Goal: Transaction & Acquisition: Obtain resource

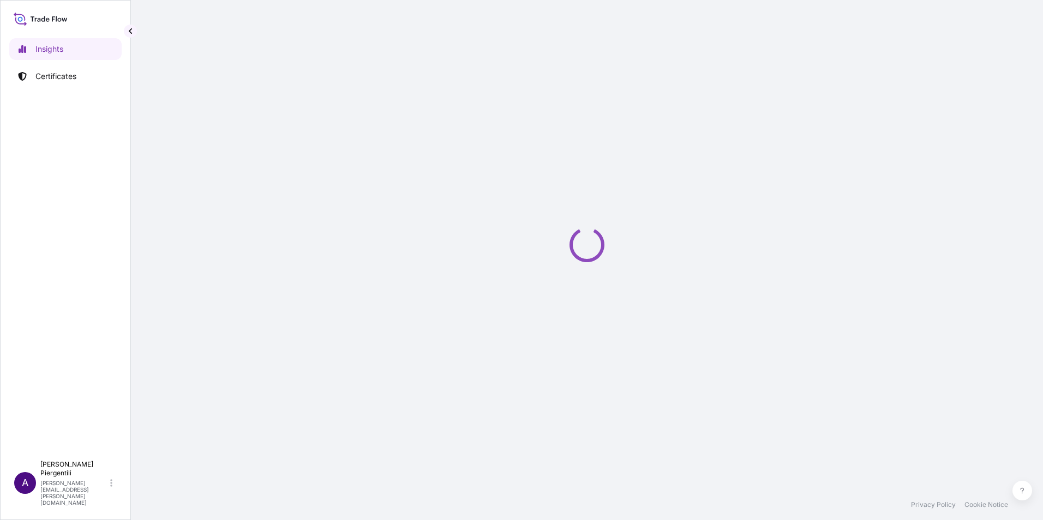
select select "2025"
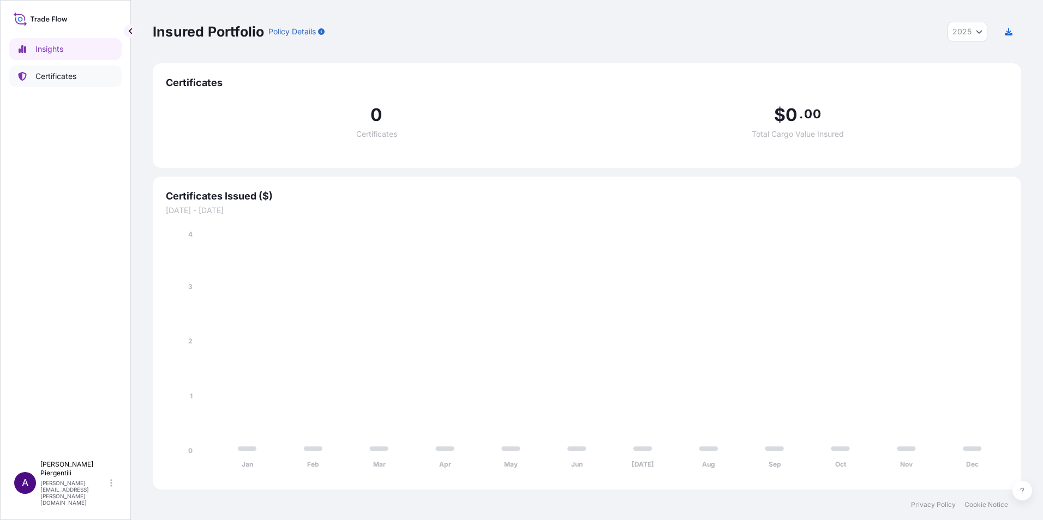
click at [74, 71] on p "Certificates" at bounding box center [55, 76] width 41 height 11
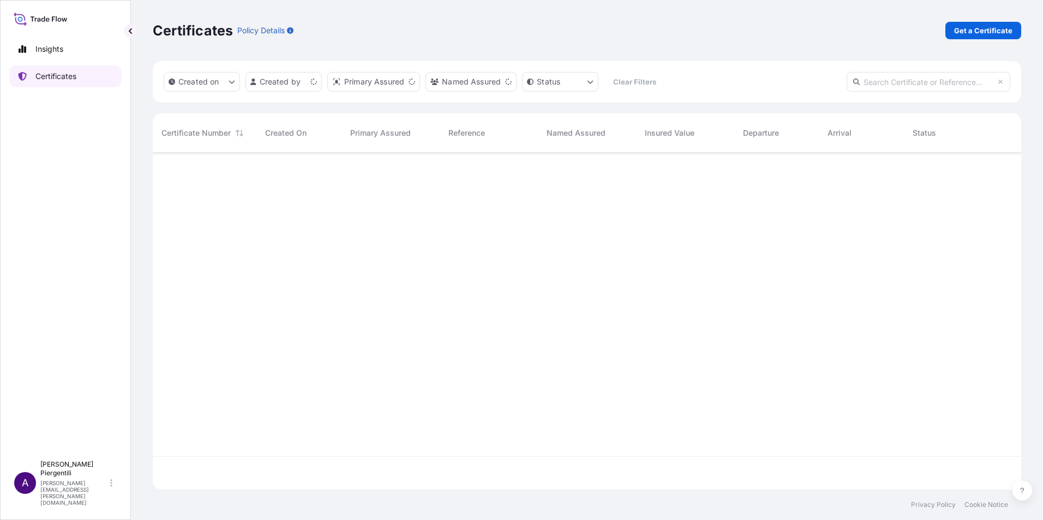
scroll to position [335, 860]
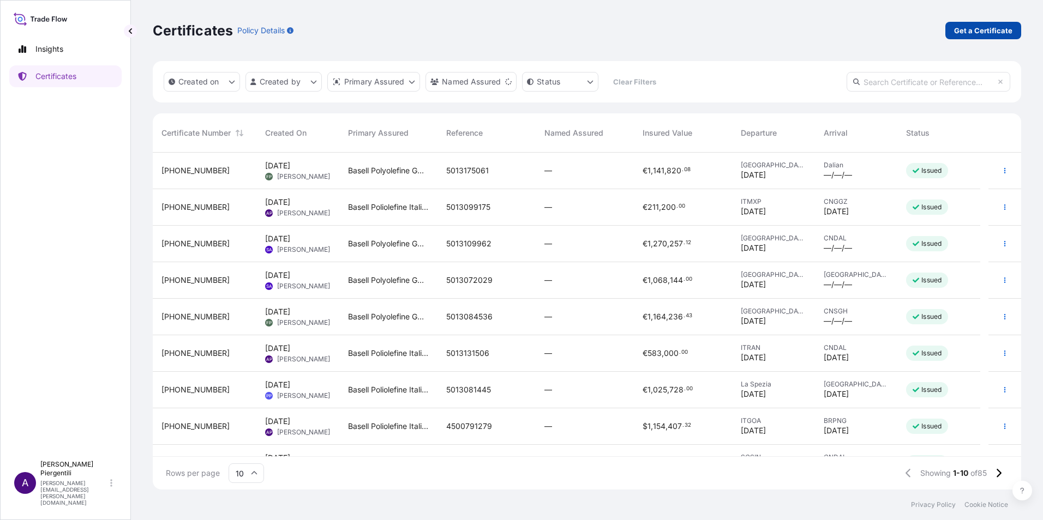
click at [997, 25] on p "Get a Certificate" at bounding box center [983, 30] width 58 height 11
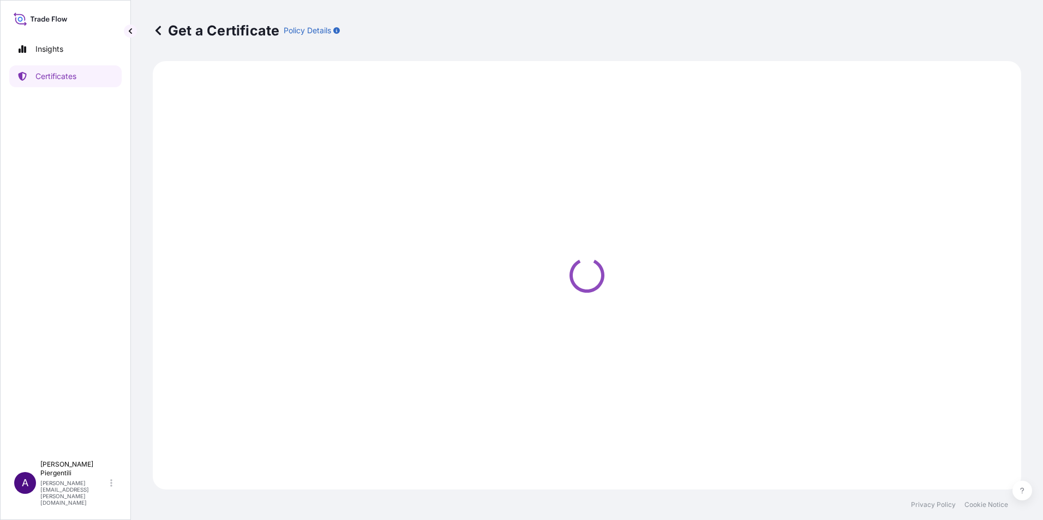
select select "Sea"
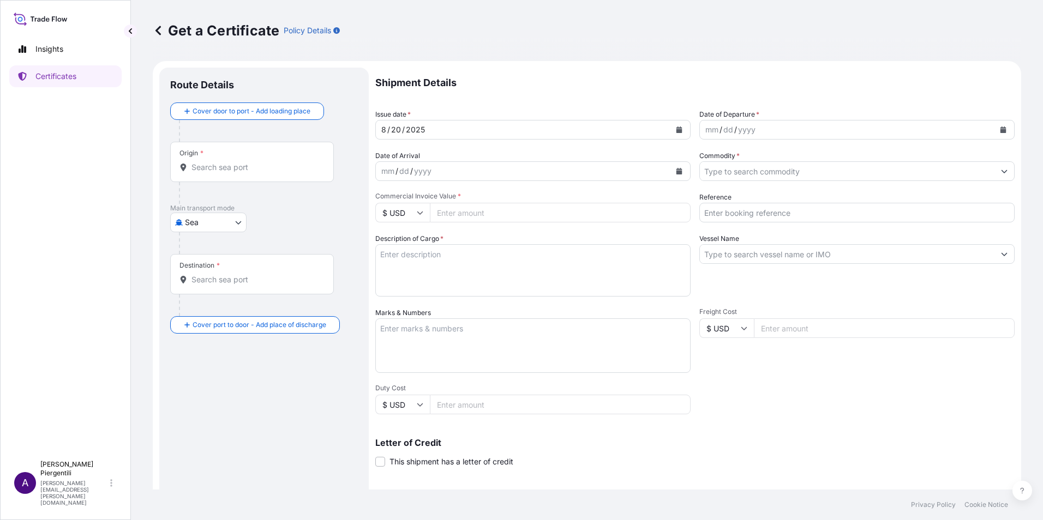
click at [232, 166] on input "Origin *" at bounding box center [255, 167] width 129 height 11
click at [207, 167] on input "Origin * Please select an origin" at bounding box center [255, 167] width 129 height 11
paste input "Vado Ligure, [GEOGRAPHIC_DATA]"
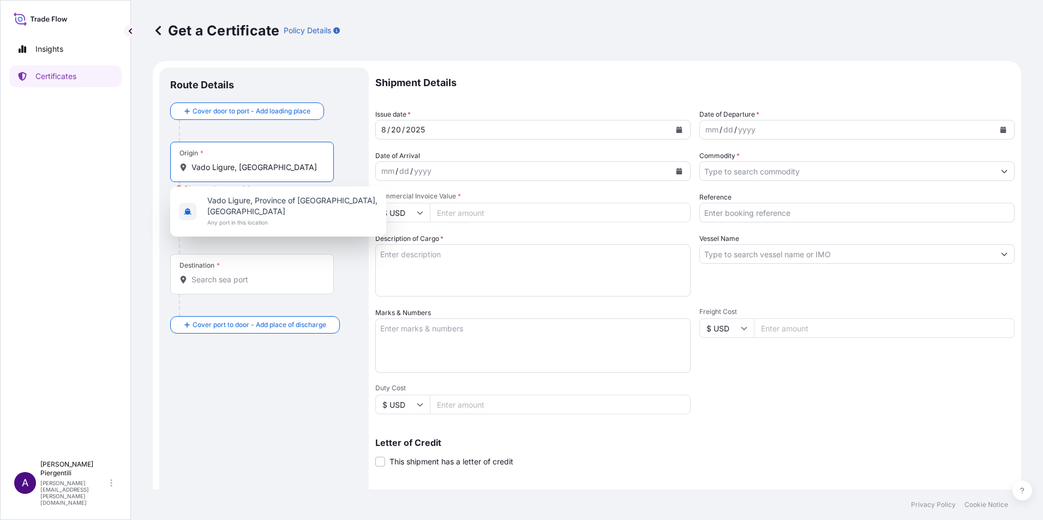
click at [261, 171] on input "Vado Ligure, [GEOGRAPHIC_DATA]" at bounding box center [255, 167] width 129 height 11
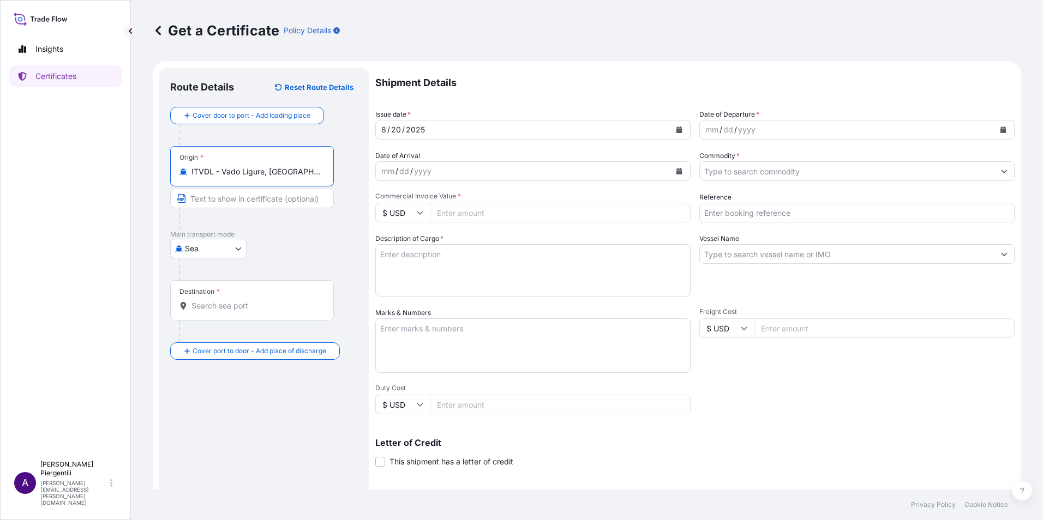
type input "ITVDL - Vado Ligure, [GEOGRAPHIC_DATA]"
drag, startPoint x: 226, startPoint y: 306, endPoint x: 221, endPoint y: 311, distance: 6.9
click at [226, 306] on input "Destination *" at bounding box center [255, 305] width 129 height 11
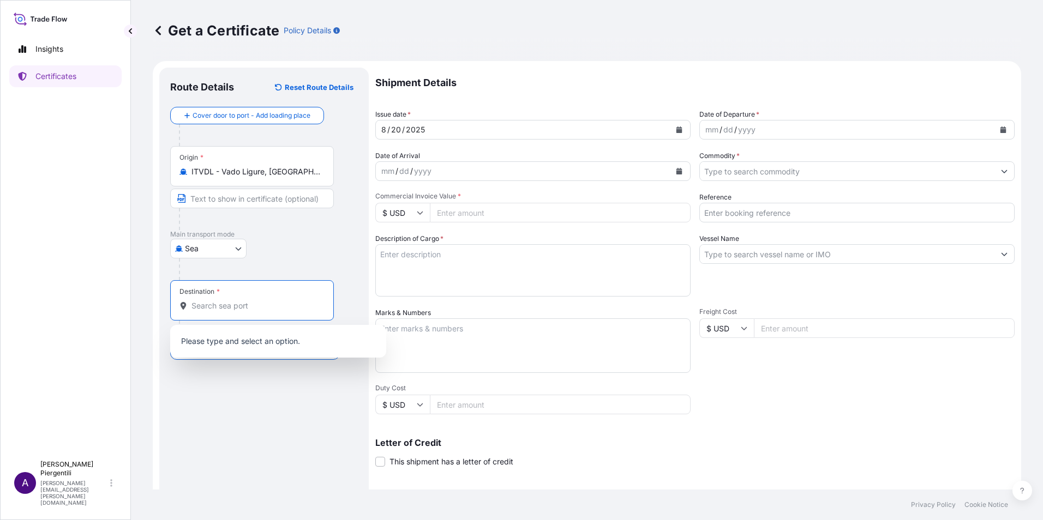
paste input "Mundra"
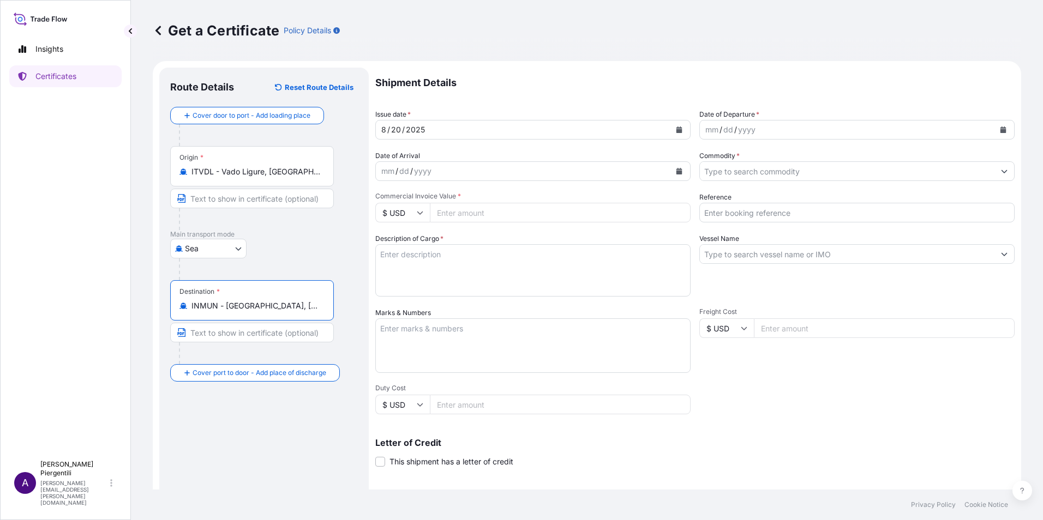
type input "INMUN - [GEOGRAPHIC_DATA], [GEOGRAPHIC_DATA]"
click at [207, 333] on input "Text to appear on certificate" at bounding box center [252, 333] width 164 height 20
paste input "Ludhiana"
type input "L"
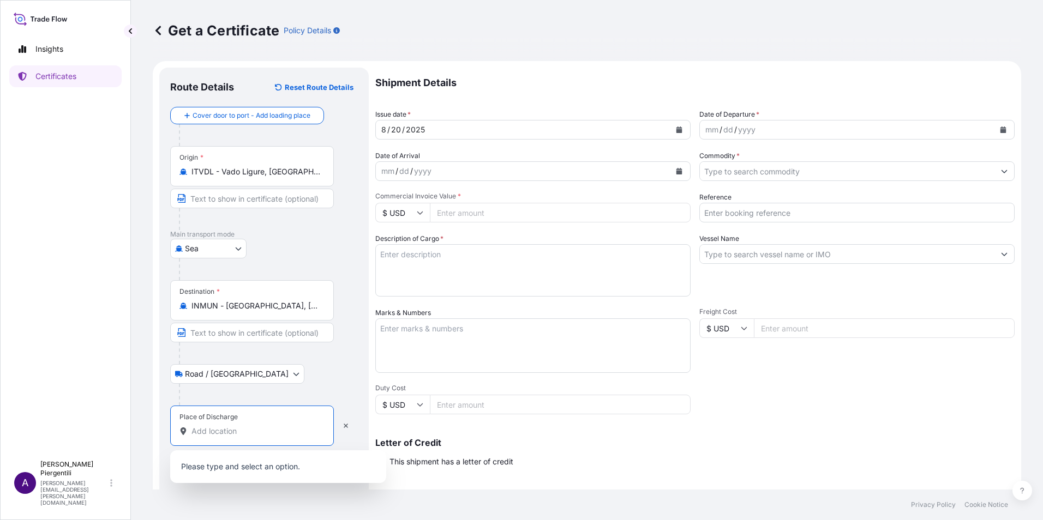
click at [197, 429] on input "Place of Discharge" at bounding box center [255, 431] width 129 height 11
paste input "Ludhiana"
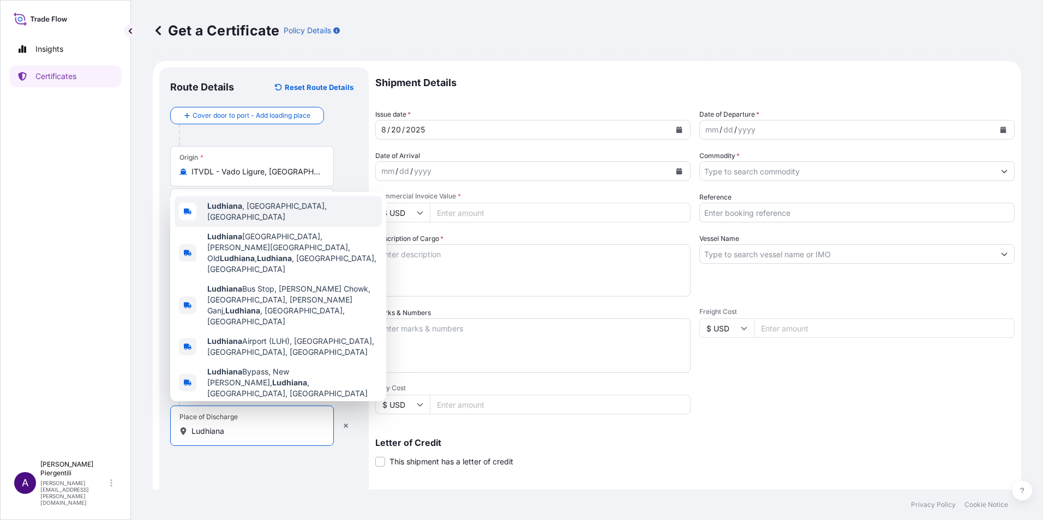
click at [268, 223] on span "[GEOGRAPHIC_DATA] , [GEOGRAPHIC_DATA], [GEOGRAPHIC_DATA]" at bounding box center [292, 212] width 170 height 22
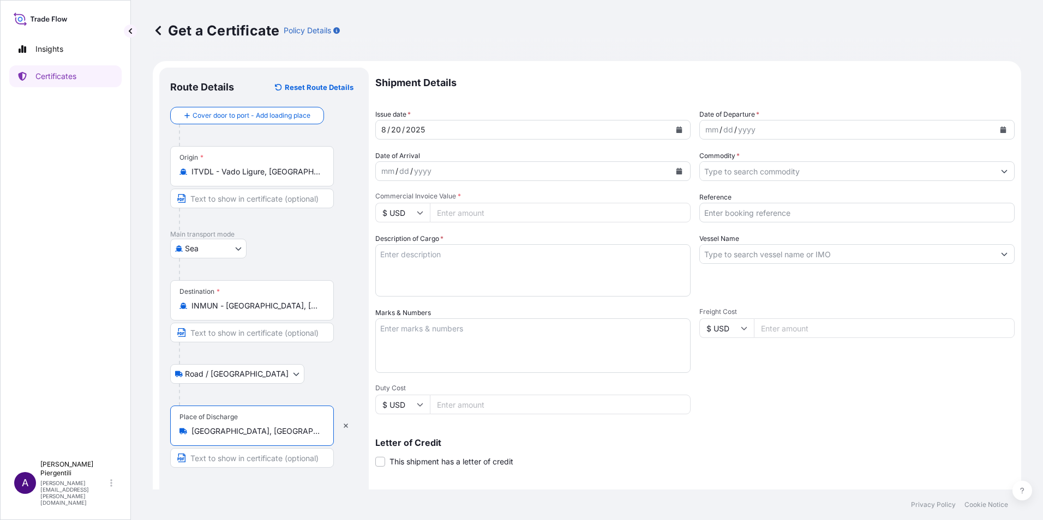
type input "[GEOGRAPHIC_DATA], [GEOGRAPHIC_DATA], [GEOGRAPHIC_DATA]"
click at [677, 131] on icon "Calendar" at bounding box center [679, 130] width 6 height 7
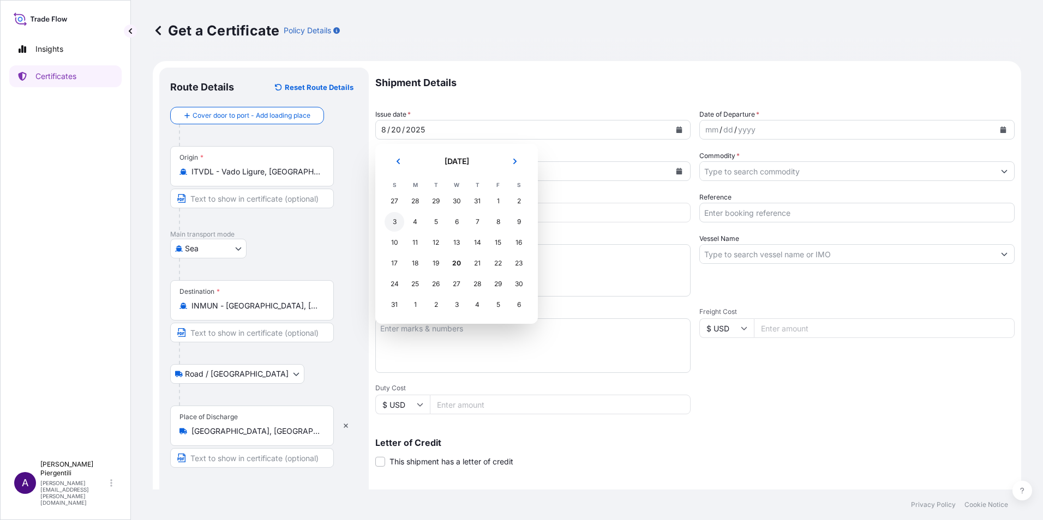
click at [394, 217] on div "3" at bounding box center [394, 222] width 20 height 20
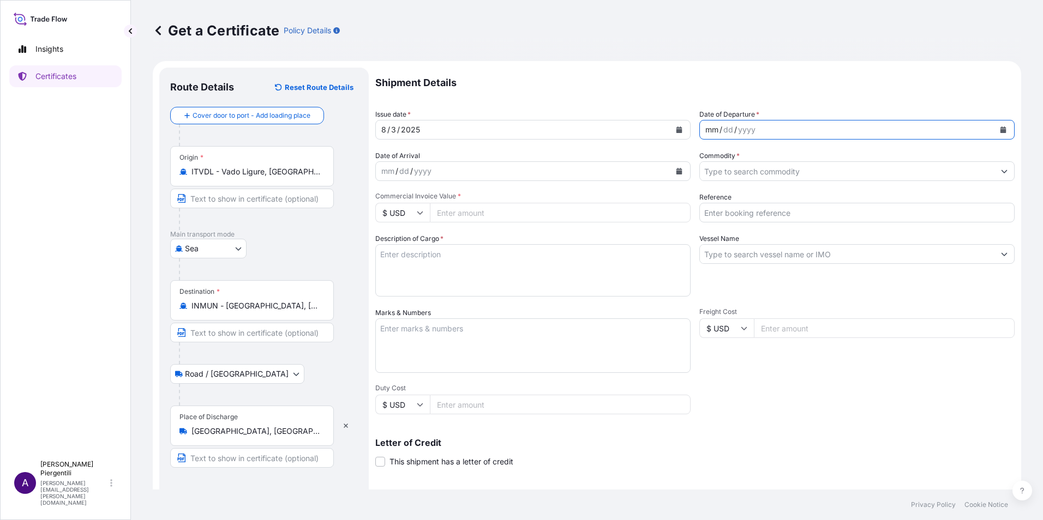
click at [836, 129] on div "mm / dd / yyyy" at bounding box center [847, 130] width 294 height 20
click at [998, 128] on button "Calendar" at bounding box center [1002, 129] width 17 height 17
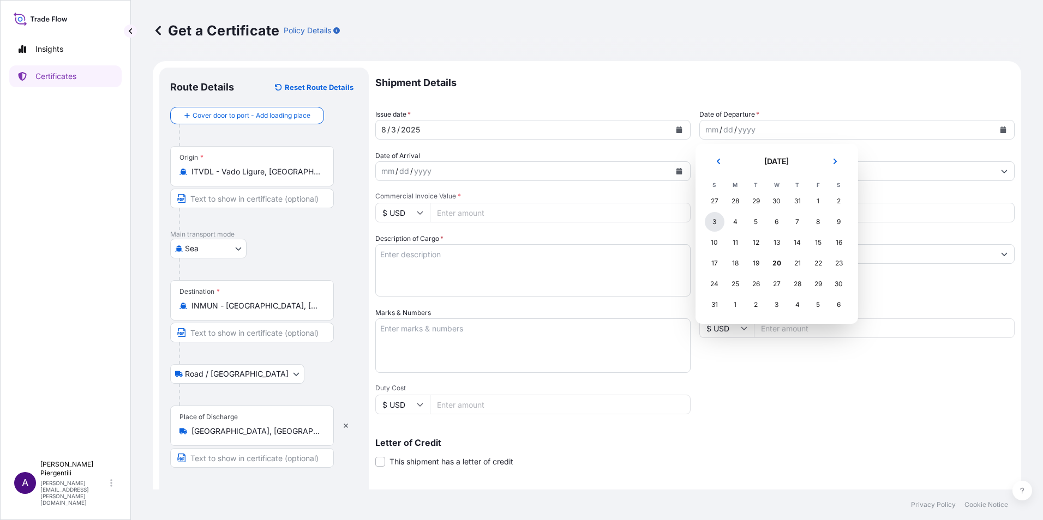
click at [714, 220] on div "3" at bounding box center [715, 222] width 20 height 20
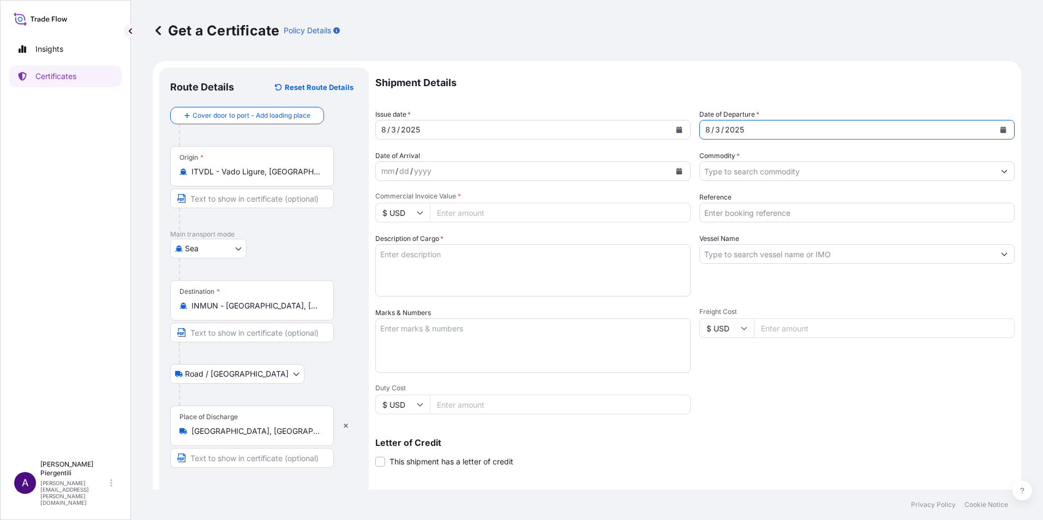
click at [676, 172] on icon "Calendar" at bounding box center [679, 171] width 6 height 7
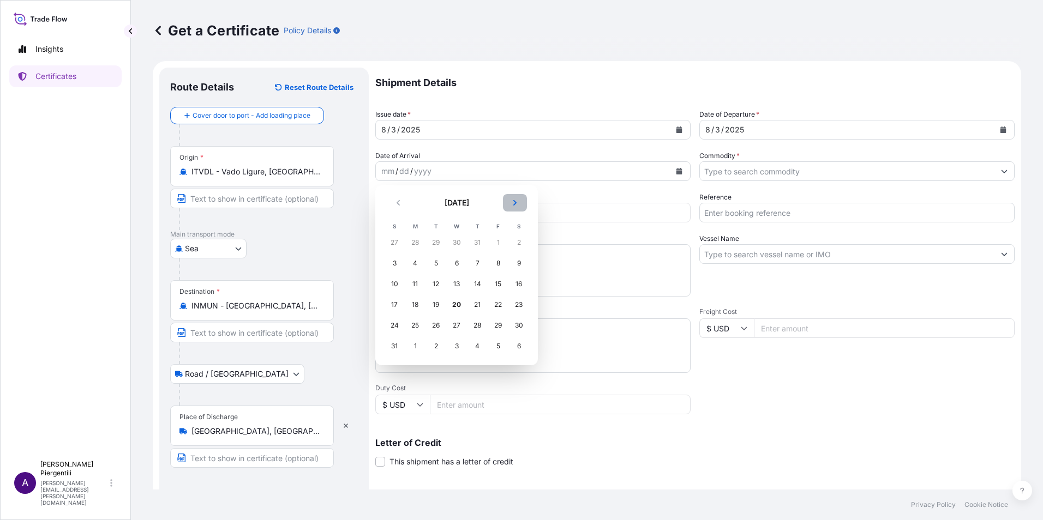
click at [514, 203] on icon "Next" at bounding box center [515, 203] width 7 height 7
click at [500, 305] on div "26" at bounding box center [498, 305] width 20 height 20
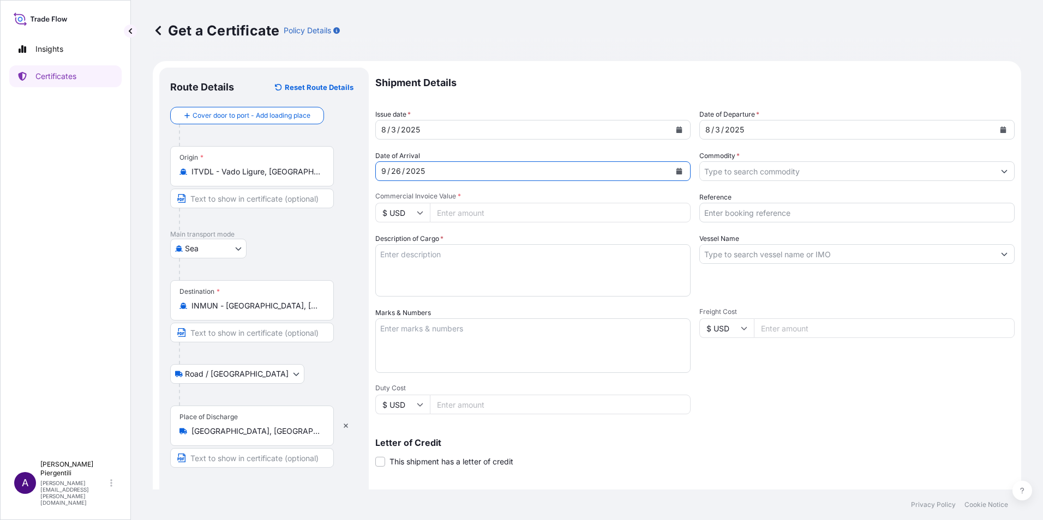
click at [767, 177] on input "Commodity *" at bounding box center [847, 171] width 294 height 20
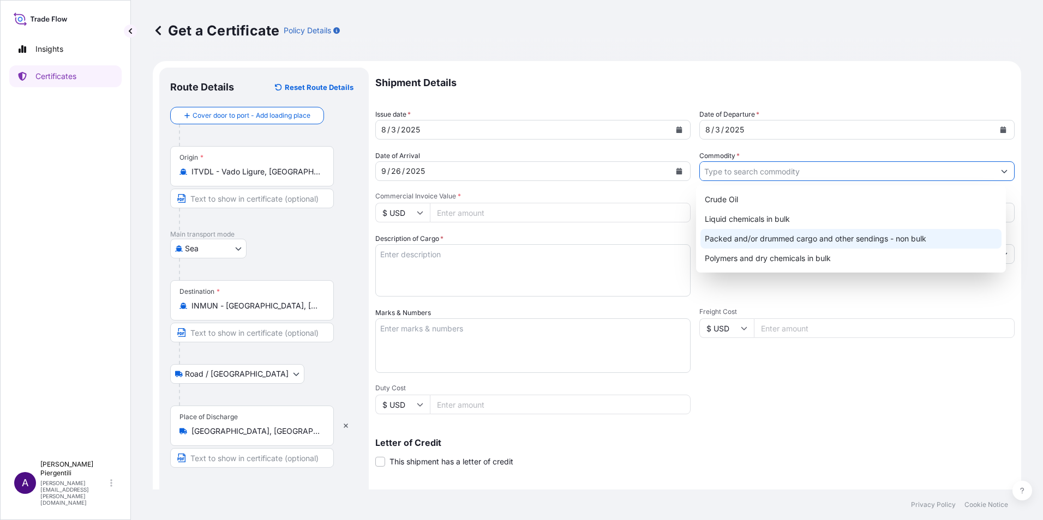
click at [794, 237] on div "Packed and/or drummed cargo and other sendings - non bulk" at bounding box center [851, 239] width 302 height 20
type input "Packed and/or drummed cargo and other sendings - non bulk"
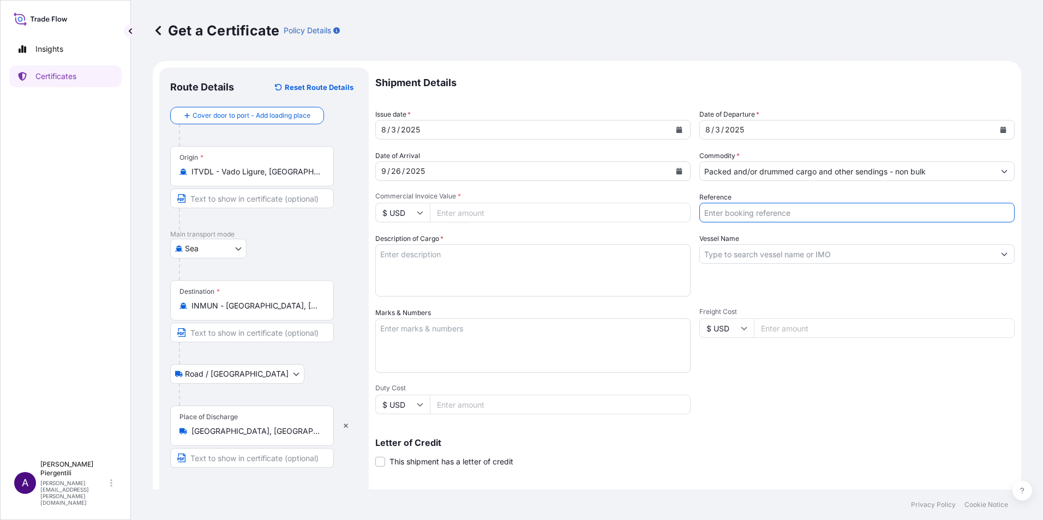
click at [767, 214] on input "Reference" at bounding box center [856, 213] width 315 height 20
type input "5012798182"
click at [702, 254] on input "Vessel Name" at bounding box center [847, 254] width 294 height 20
paste input "MAERSK CUNENE"
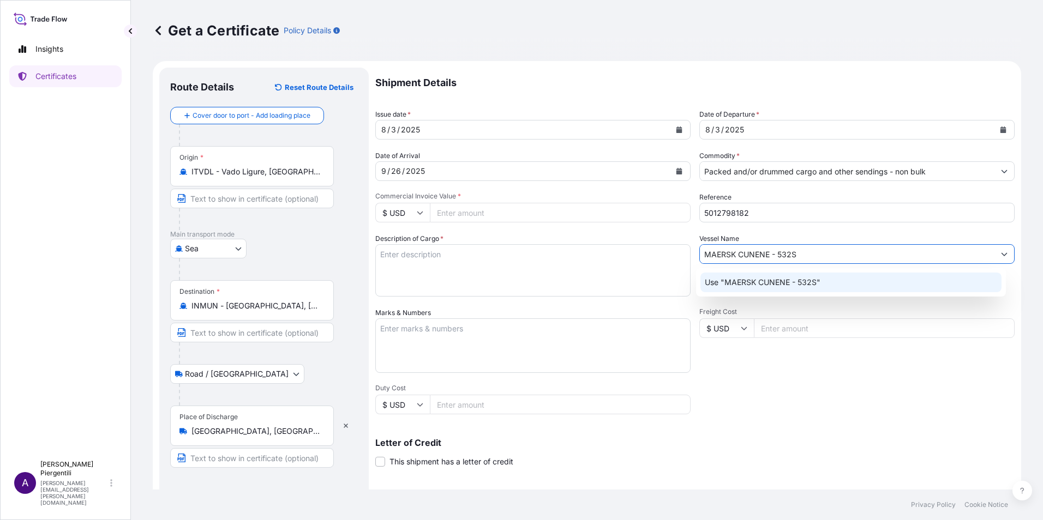
click at [810, 282] on p "Use "MAERSK CUNENE - 532S"" at bounding box center [763, 282] width 116 height 11
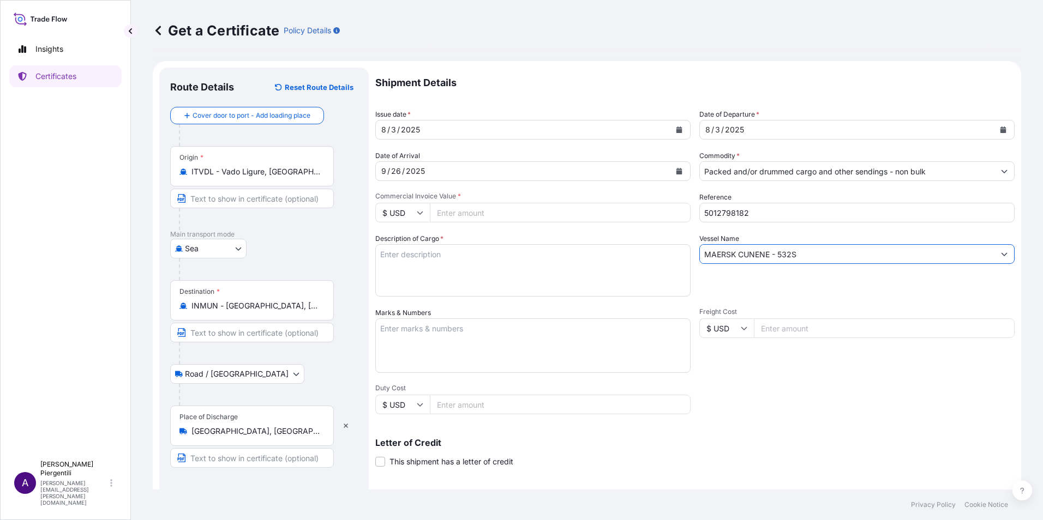
type input "MAERSK CUNENE - 532S"
click at [581, 254] on textarea "Description of Cargo *" at bounding box center [532, 270] width 315 height 52
click at [425, 258] on textarea "Description of Cargo *" at bounding box center [532, 270] width 315 height 52
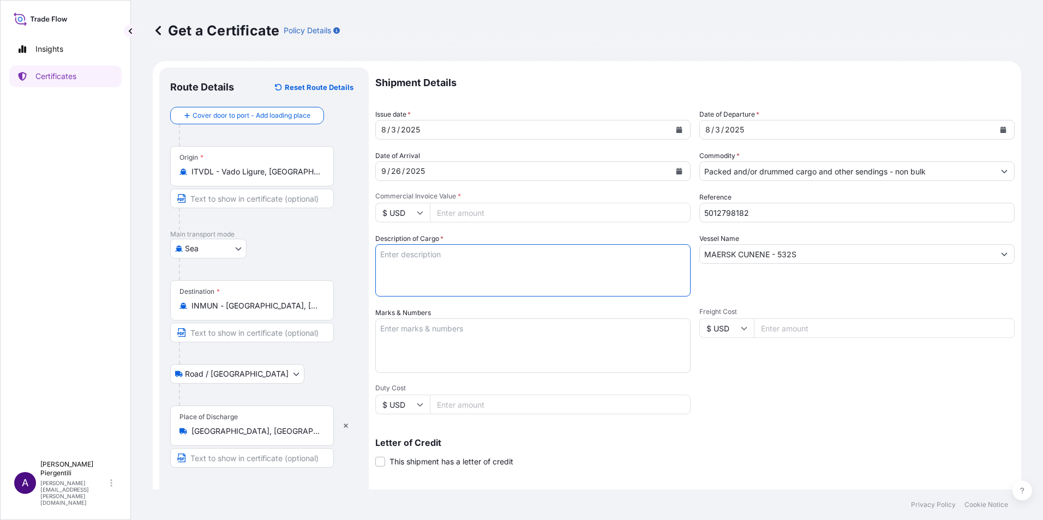
paste textarea "1 Container Said to Contain 24 STEEL DRUMS"
drag, startPoint x: 386, startPoint y: 254, endPoint x: 417, endPoint y: 289, distance: 47.1
click at [386, 254] on textarea "1 Container Said to Contain 24 STEEL DRUMS" at bounding box center [532, 270] width 315 height 52
paste textarea "TRHU2248335"
click at [562, 258] on textarea "1X20 BOX TRHU2248335 STC 24 STEEL DRUMS" at bounding box center [532, 270] width 315 height 52
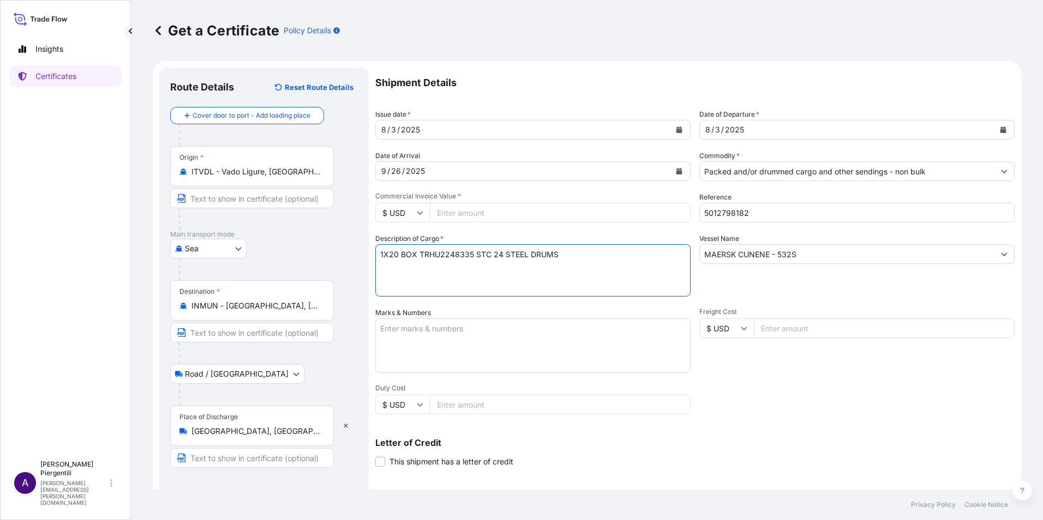
paste textarea "1.920 KG OF ZN 180 M AVANT"
type textarea "1X20 BOX TRHU2248335 STC 24 STEEL DRUMS 1.920 KG NET OF ZN 180 M AVANT CATALYST"
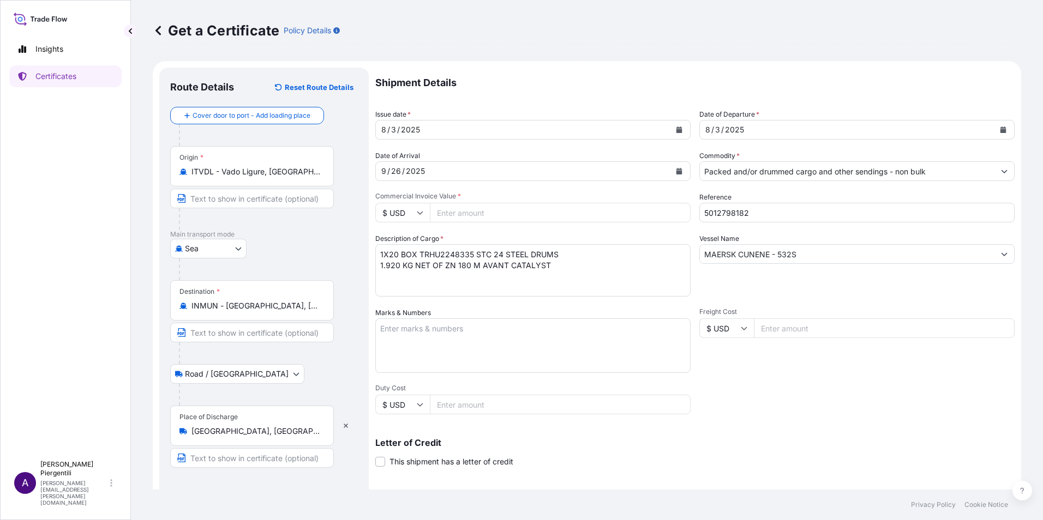
click at [453, 342] on textarea "Marks & Numbers" at bounding box center [532, 345] width 315 height 55
type textarea "V"
paste textarea "FREIGHT PREPAID"
click at [458, 334] on textarea "FREIGHT PREPAID" at bounding box center [532, 345] width 315 height 55
paste textarea "PO9530003208-4TH LOT"
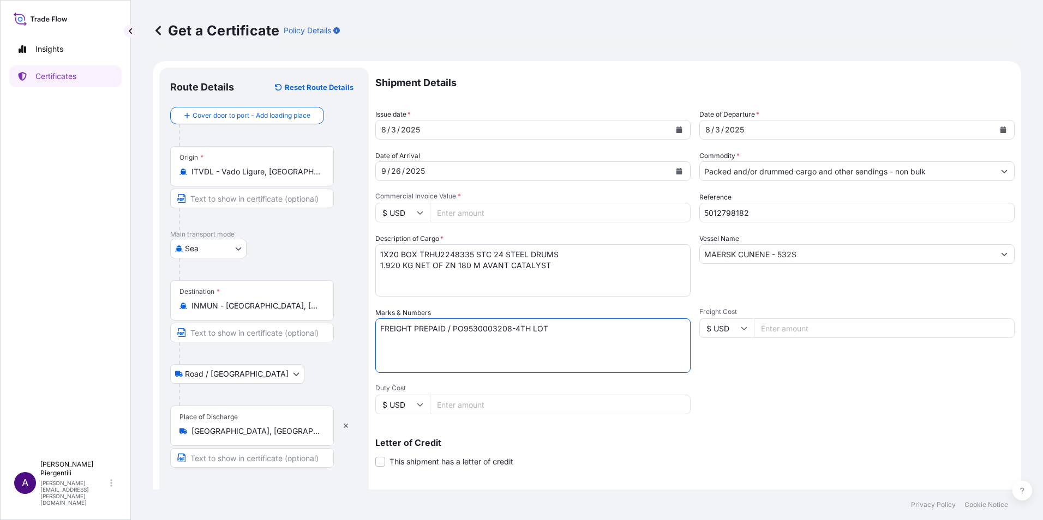
click at [570, 332] on textarea "FREIGHT PREPAID / PO9530003208-4TH LOT" at bounding box center [532, 345] width 315 height 55
paste textarea "ORIGIN OF GOODS: [GEOGRAPHIC_DATA] TERMS OF DELIVERY CIF ICD LUDHIANA PORT,"
click at [453, 338] on textarea "FREIGHT PREPAID / PO9530003208-4TH LOT ORIGIN OF GOODS: [GEOGRAPHIC_DATA] TERMS…" at bounding box center [532, 345] width 315 height 55
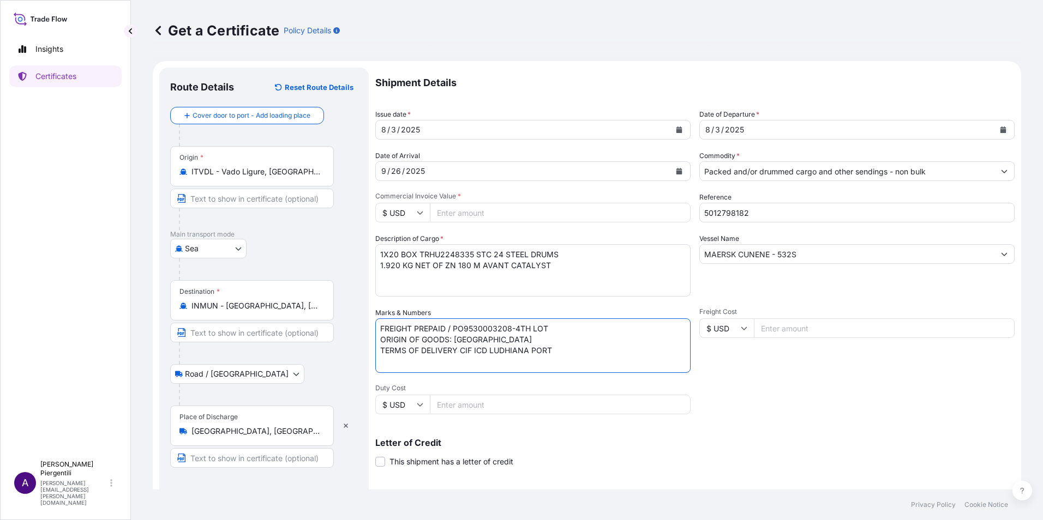
click at [564, 353] on textarea "FREIGHT PREPAID / PO9530003208-4TH LOT ORIGIN OF GOODS: [GEOGRAPHIC_DATA] TERMS…" at bounding box center [532, 345] width 315 height 55
paste textarea "ITEMS SHIPPED DOES NOT FALL UNDER NEGATIVE LIST OF EXPORT &"
click at [453, 335] on textarea "FREIGHT PREPAID / PO9530003208-4TH LOT ORIGIN OF GOODS: [GEOGRAPHIC_DATA] TERMS…" at bounding box center [532, 345] width 315 height 55
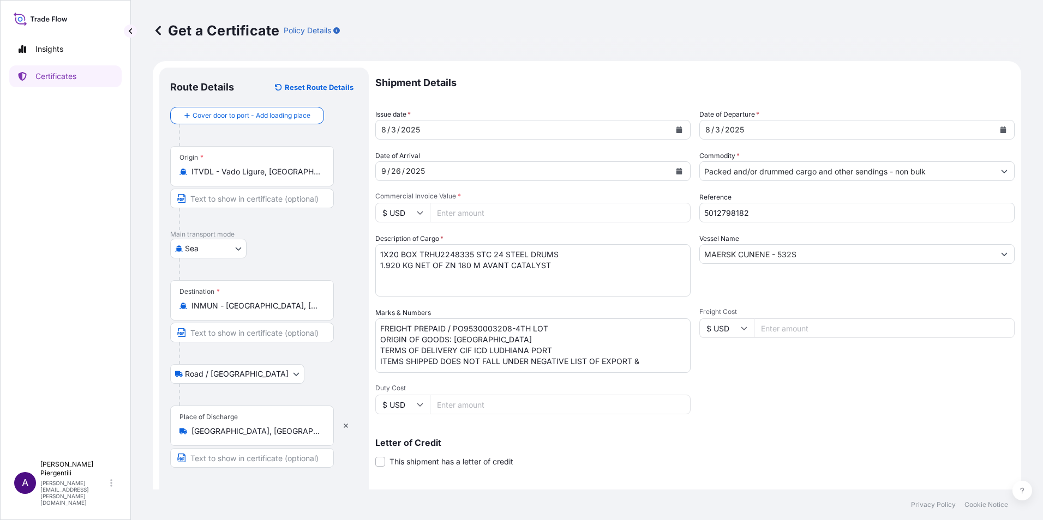
click at [647, 360] on textarea "FREIGHT PREPAID / PO9530003208-4TH LOT ORIGIN OF GOODS: [GEOGRAPHIC_DATA] TERMS…" at bounding box center [532, 345] width 315 height 55
paste textarea "IMPORT POLICY"
type textarea "FREIGHT PREPAID / PO9530003208-4TH LOT ORIGIN OF GOODS: [GEOGRAPHIC_DATA] TERMS…"
click at [419, 211] on icon at bounding box center [420, 212] width 7 height 7
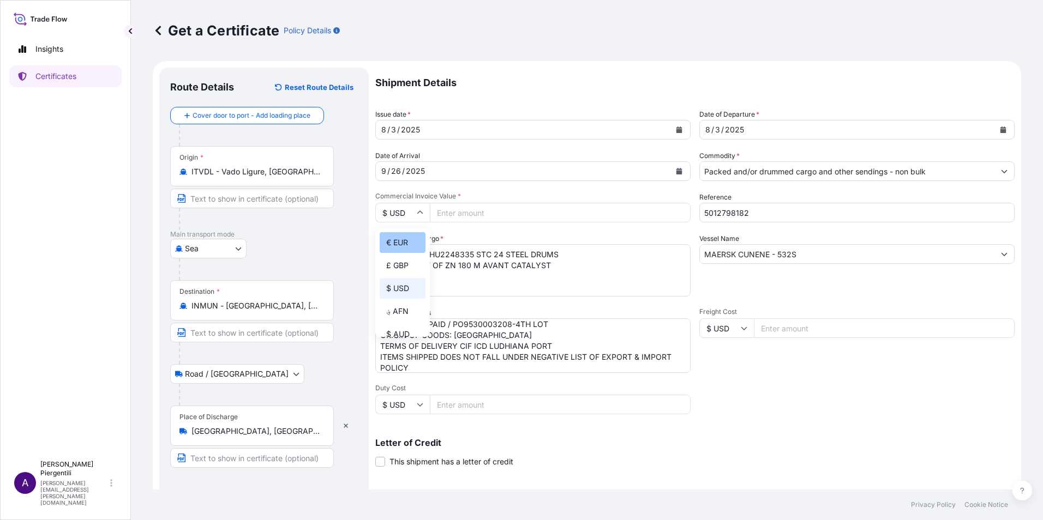
click at [398, 247] on div "€ EUR" at bounding box center [403, 242] width 46 height 21
type input "€ EUR"
click at [454, 221] on input "Commercial Invoice Value *" at bounding box center [560, 213] width 261 height 20
type input "864000.0"
click at [635, 273] on textarea "1X20 BOX TRHU2248335 STC 24 STEEL DRUMS 1.920 KG NET OF ZN 180 M AVANT CATALYST" at bounding box center [532, 270] width 315 height 52
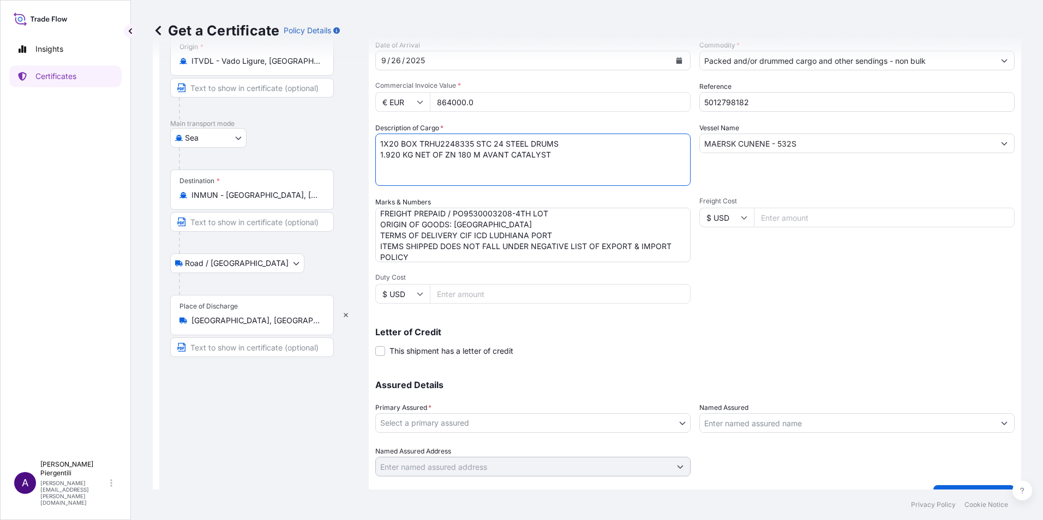
scroll to position [135, 0]
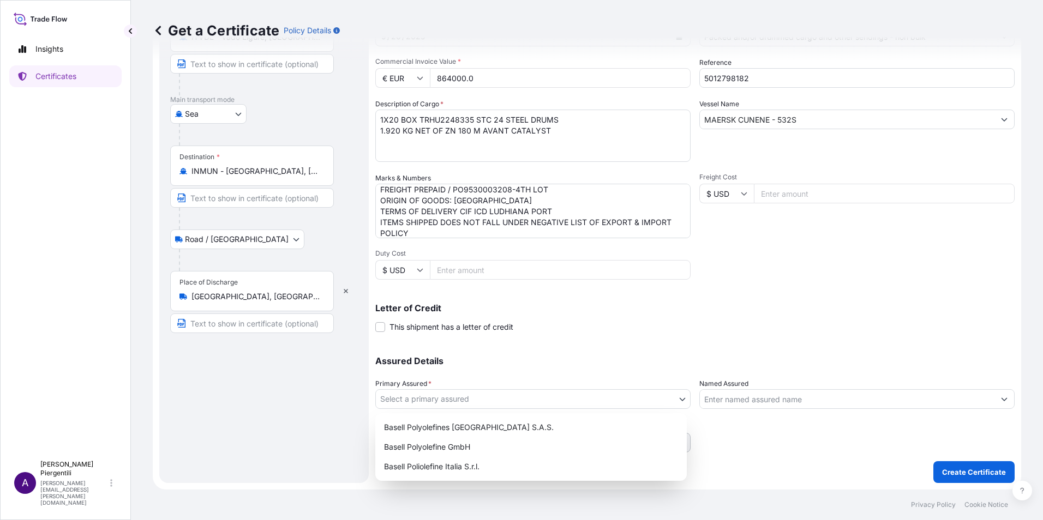
click at [677, 398] on body "Insights Certificates A [PERSON_NAME] [PERSON_NAME][EMAIL_ADDRESS][PERSON_NAME]…" at bounding box center [521, 260] width 1043 height 520
click at [431, 463] on div "Basell Poliolefine Italia S.r.l." at bounding box center [531, 467] width 303 height 20
select select "32017"
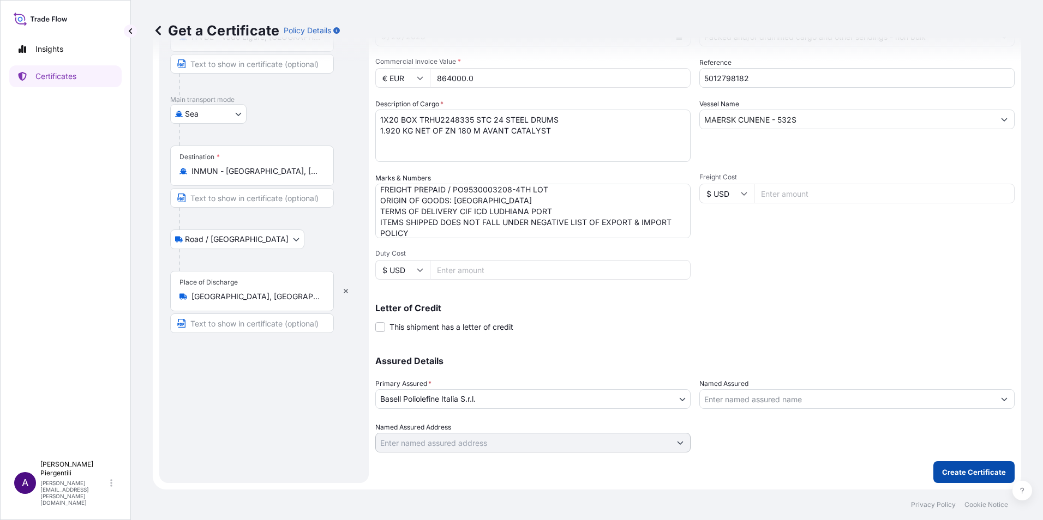
click at [974, 468] on p "Create Certificate" at bounding box center [974, 472] width 64 height 11
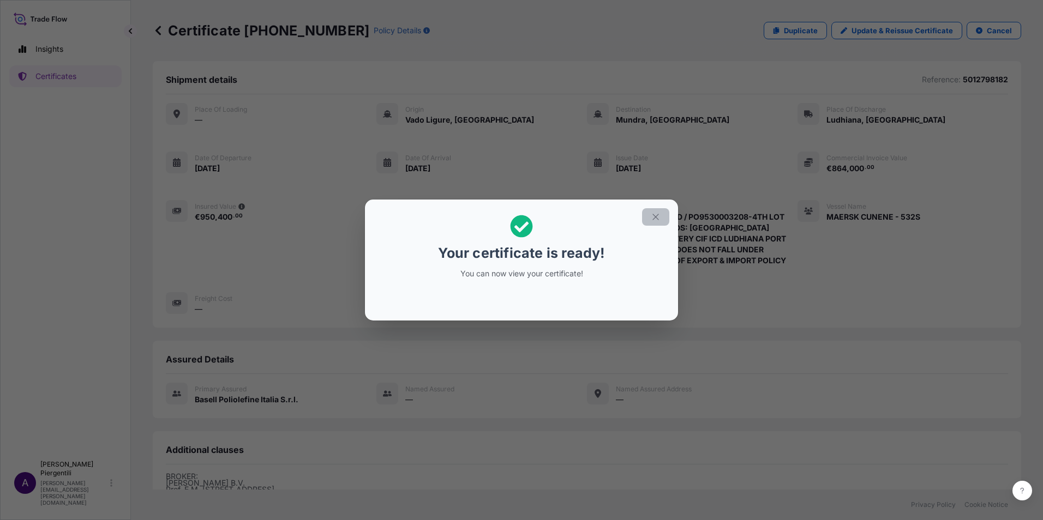
click at [660, 218] on button "button" at bounding box center [655, 216] width 27 height 17
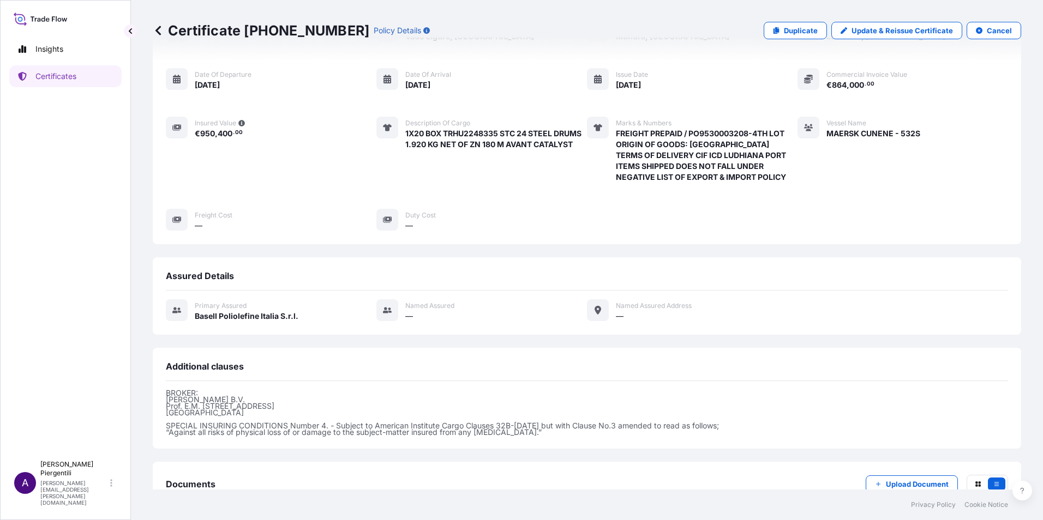
scroll to position [158, 0]
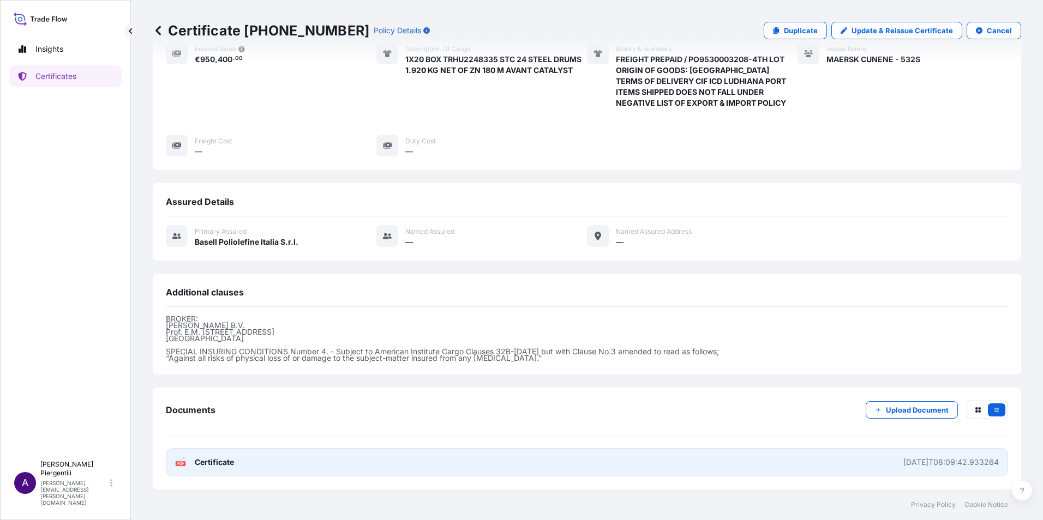
click at [196, 462] on span "Certificate" at bounding box center [214, 462] width 39 height 11
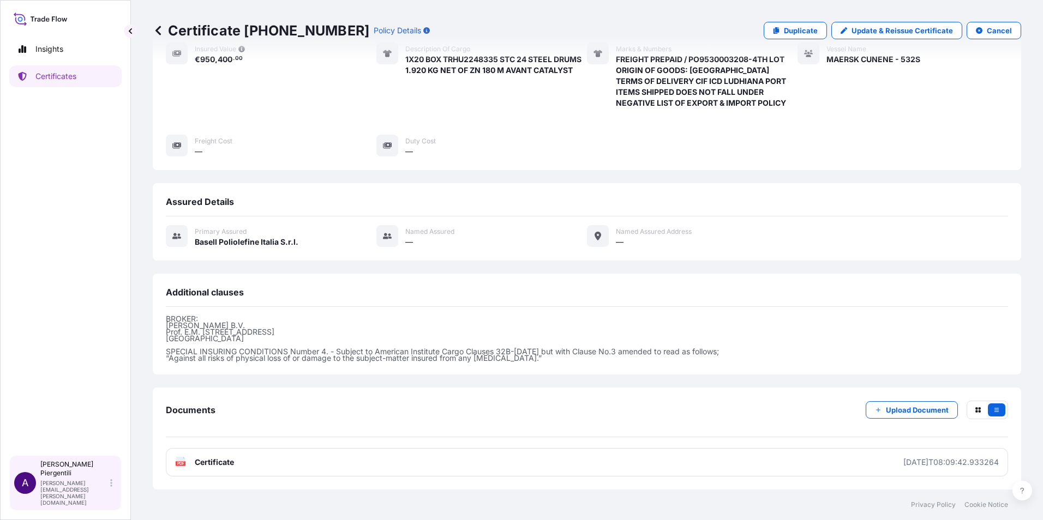
click at [70, 478] on p "[PERSON_NAME]" at bounding box center [74, 468] width 68 height 17
